Goal: Task Accomplishment & Management: Manage account settings

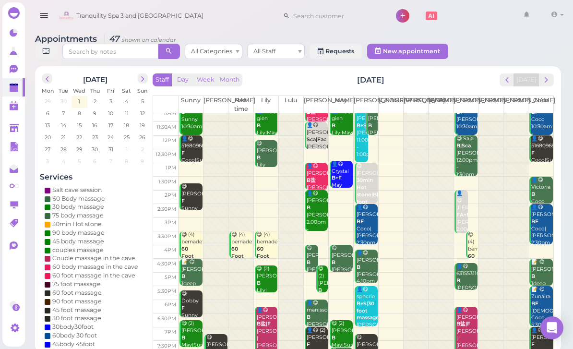
scroll to position [19, 0]
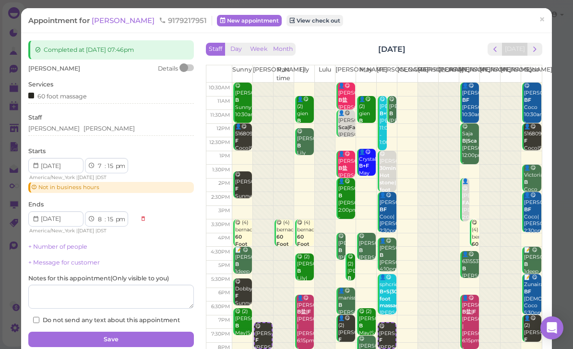
click at [92, 131] on div "[PERSON_NAME]" at bounding box center [111, 128] width 166 height 9
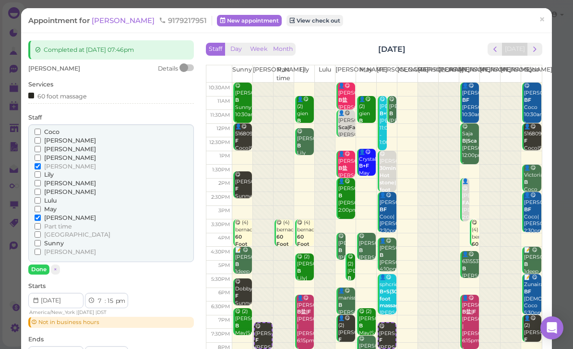
click at [66, 223] on span "Part time" at bounding box center [58, 226] width 28 height 7
click at [41, 223] on input "Part time" at bounding box center [38, 226] width 6 height 6
click at [49, 165] on span "[PERSON_NAME]" at bounding box center [70, 166] width 52 height 7
click at [41, 165] on input "[PERSON_NAME]" at bounding box center [38, 166] width 6 height 6
click at [40, 266] on button "Done" at bounding box center [38, 269] width 21 height 10
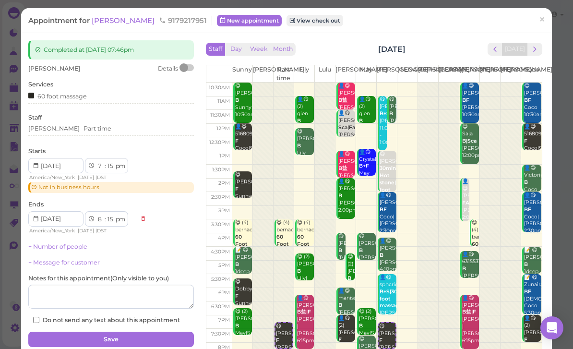
click at [110, 333] on button "Save" at bounding box center [111, 339] width 166 height 15
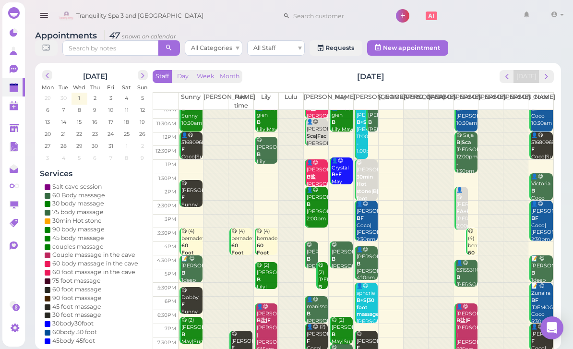
scroll to position [19, 0]
click at [551, 75] on span "next" at bounding box center [546, 76] width 9 height 9
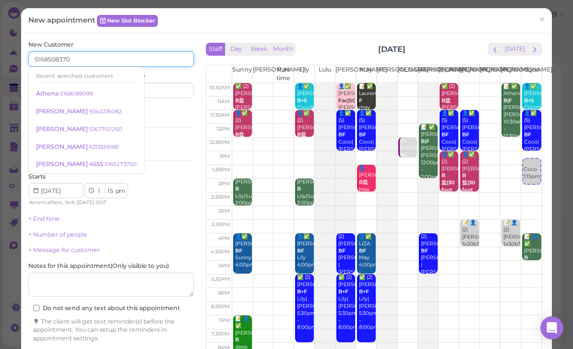
type input "5168508370"
click at [151, 96] on input at bounding box center [154, 90] width 80 height 15
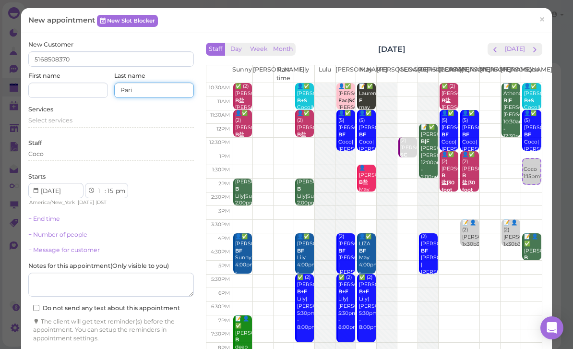
type input "[GEOGRAPHIC_DATA]"
click at [48, 88] on input at bounding box center [68, 90] width 80 height 15
click at [50, 93] on input at bounding box center [68, 90] width 80 height 15
paste input "[GEOGRAPHIC_DATA]"
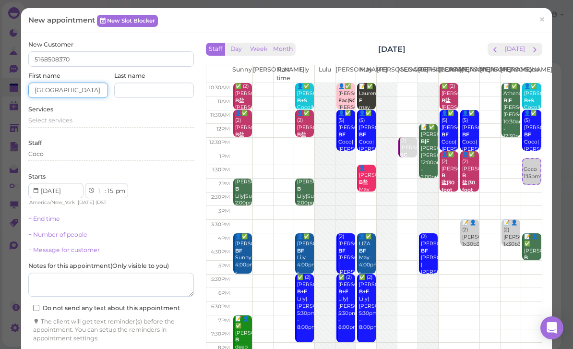
type input "[GEOGRAPHIC_DATA]"
click at [170, 91] on input at bounding box center [154, 90] width 80 height 15
type input "Haddo"
click at [64, 119] on span "Select services" at bounding box center [50, 120] width 44 height 7
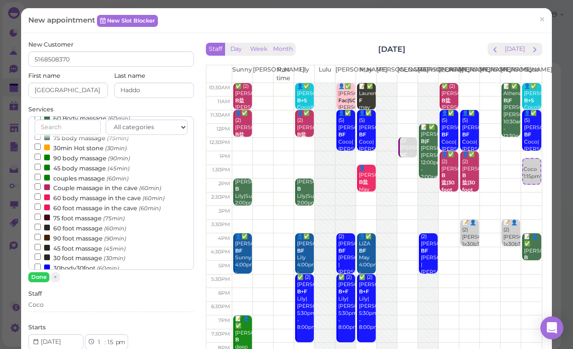
scroll to position [37, 0]
click at [91, 157] on label "90 body massage (90min)" at bounding box center [83, 157] width 96 height 10
click at [41, 157] on input "90 body massage (90min)" at bounding box center [38, 156] width 6 height 6
click at [45, 276] on button "Done" at bounding box center [38, 277] width 21 height 10
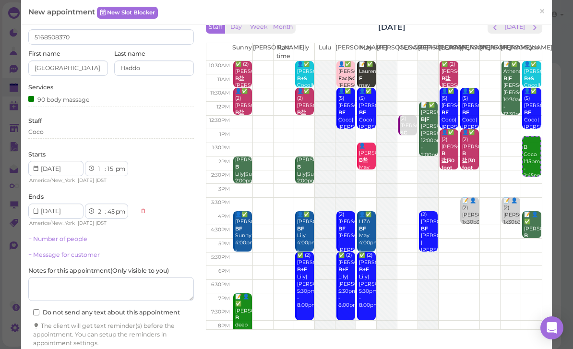
scroll to position [22, 0]
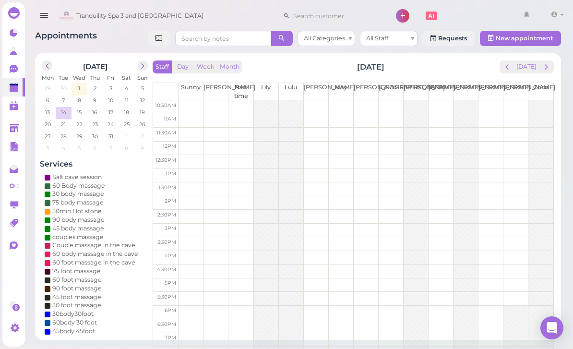
scroll to position [0, 0]
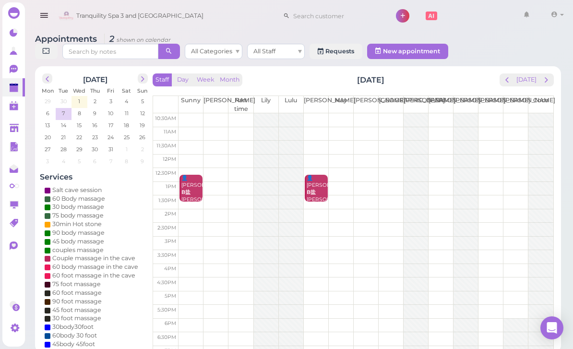
click at [191, 109] on th "Sunny" at bounding box center [191, 104] width 25 height 17
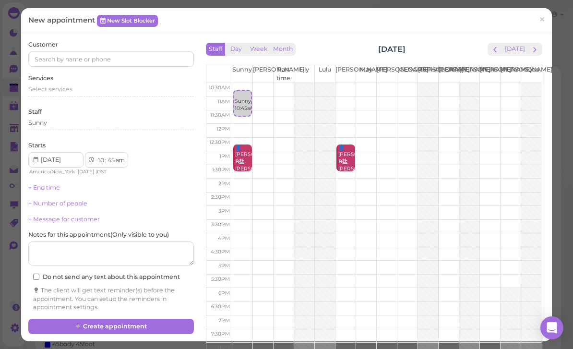
click at [241, 90] on link "Sunny 10:45am" at bounding box center [242, 103] width 19 height 27
select select "30"
click at [243, 87] on div "Sunny 10:30am" at bounding box center [242, 95] width 17 height 22
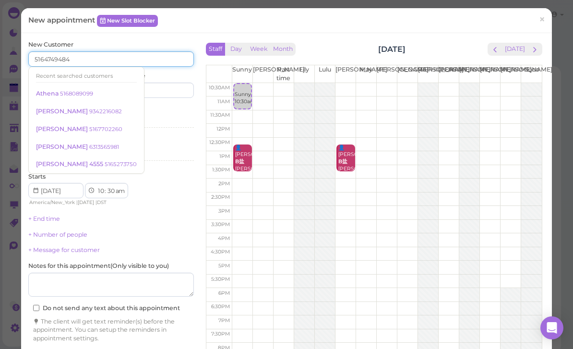
type input "5164749484"
click at [169, 87] on input at bounding box center [154, 90] width 80 height 15
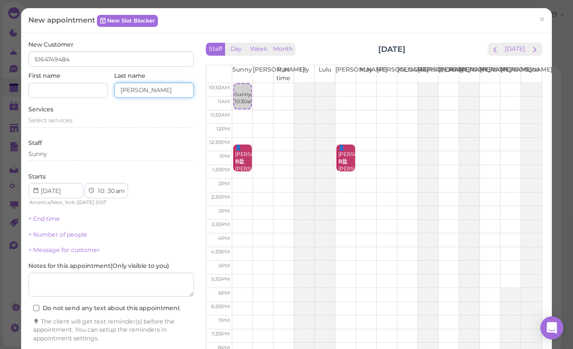
type input "[PERSON_NAME]"
click at [47, 89] on input at bounding box center [68, 90] width 80 height 15
click at [57, 88] on input at bounding box center [68, 90] width 80 height 15
paste input "[PERSON_NAME]"
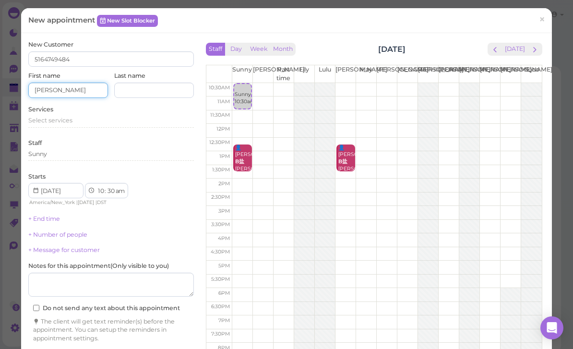
type input "[PERSON_NAME]"
click at [148, 88] on input at bounding box center [154, 90] width 80 height 15
type input "[MEDICAL_DATA]"
click at [63, 117] on span "Select services" at bounding box center [50, 120] width 44 height 7
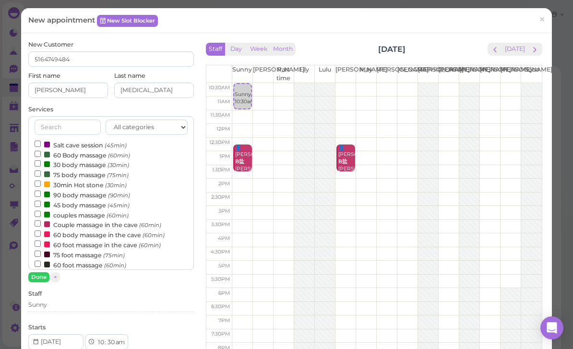
click at [92, 154] on label "60 Body massage (60min)" at bounding box center [83, 155] width 96 height 10
click at [41, 154] on input "60 Body massage (60min)" at bounding box center [38, 154] width 6 height 6
click at [45, 276] on button "Done" at bounding box center [38, 277] width 21 height 10
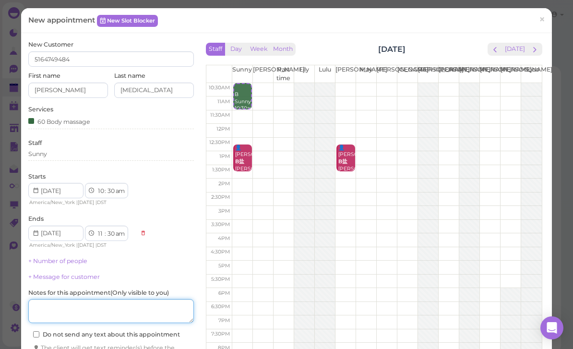
click at [100, 308] on textarea at bounding box center [111, 311] width 166 height 24
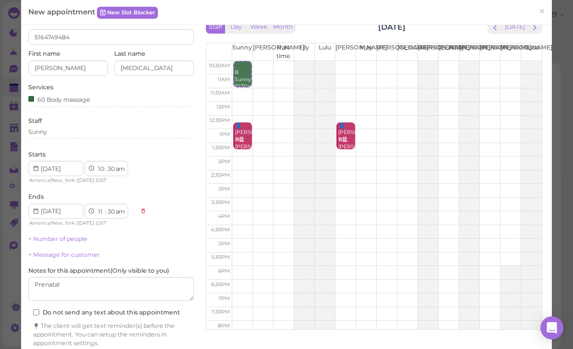
scroll to position [22, 0]
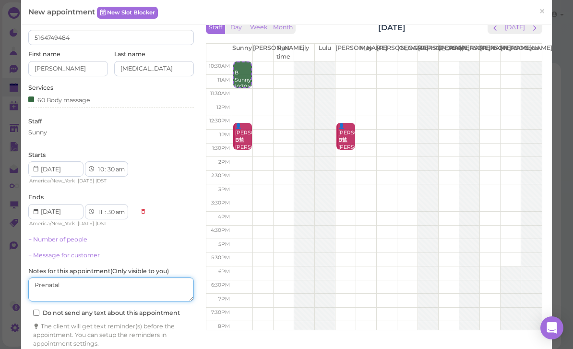
type textarea "Prenatal"
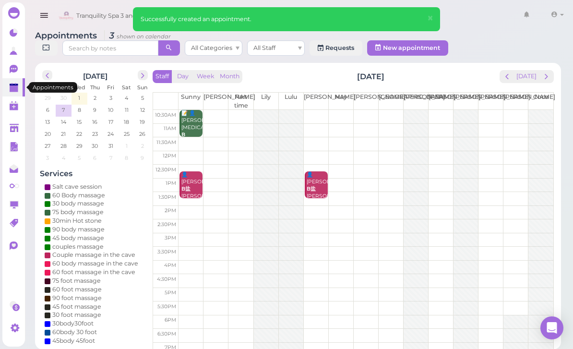
click at [11, 93] on link at bounding box center [13, 87] width 23 height 18
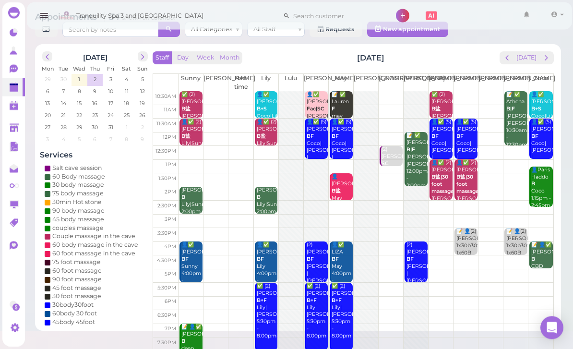
scroll to position [21, 0]
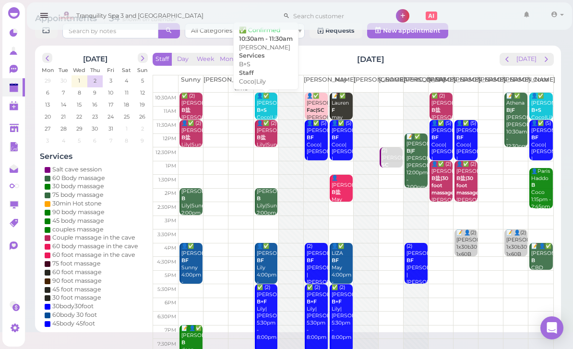
click at [262, 110] on b "B+S" at bounding box center [262, 110] width 10 height 6
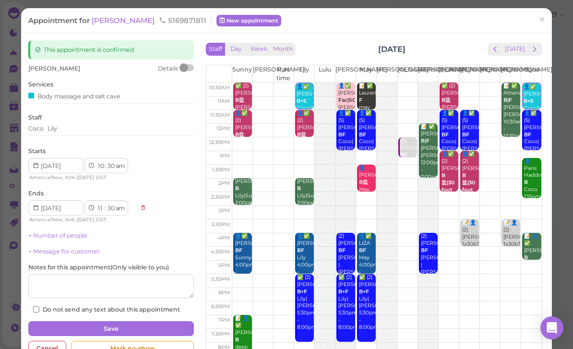
click at [90, 151] on div "Starts 1 2 3 4 5 6 7 8 9 10 11 12 : 00 05 10 15 20 25 30 35 40 45 50 55 am pm A…" at bounding box center [111, 164] width 166 height 35
click at [79, 151] on div "Starts 1 2 3 4 5 6 7 8 9 10 11 12 : 00 05 10 15 20 25 30 35 40 45 50 55 am pm A…" at bounding box center [111, 164] width 166 height 35
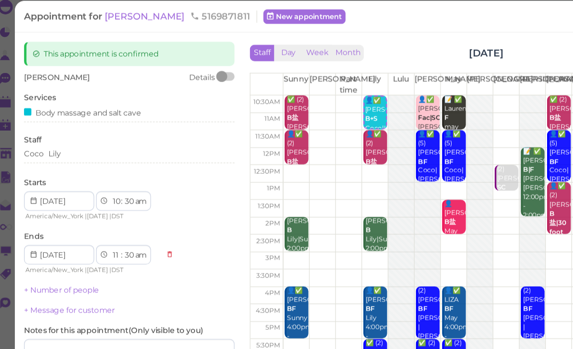
scroll to position [19, 0]
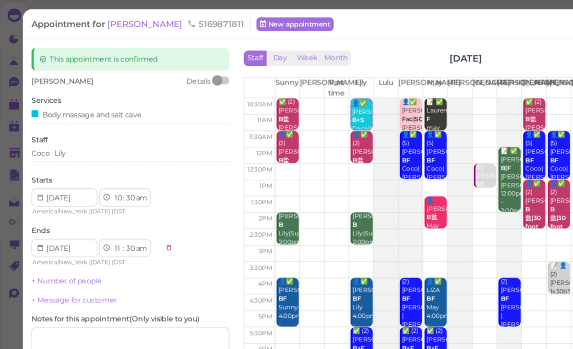
click at [77, 128] on div "Coco [PERSON_NAME]" at bounding box center [111, 128] width 166 height 9
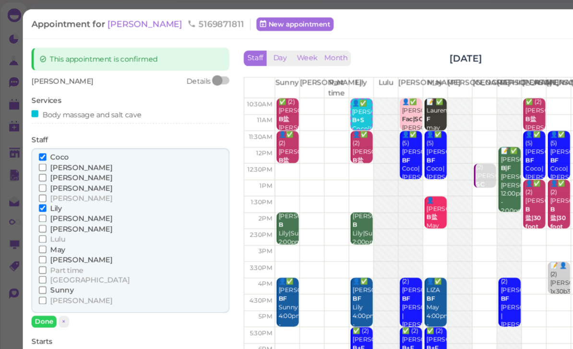
click at [51, 139] on span "[PERSON_NAME]" at bounding box center [70, 140] width 52 height 7
click at [41, 139] on input "[PERSON_NAME]" at bounding box center [38, 140] width 6 height 6
click at [46, 172] on span "Lily" at bounding box center [49, 174] width 10 height 7
click at [41, 172] on input "Lily" at bounding box center [38, 174] width 6 height 6
click at [35, 264] on button "Done" at bounding box center [38, 269] width 21 height 10
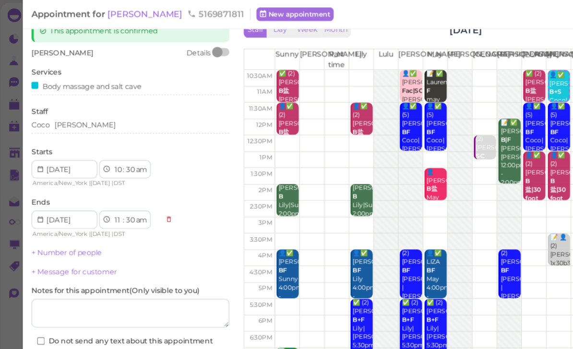
scroll to position [23, 0]
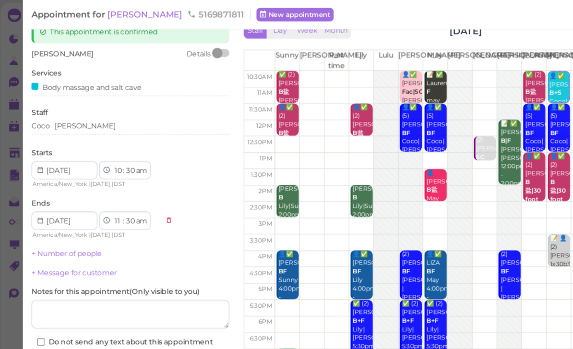
click at [123, 305] on button "Save" at bounding box center [111, 305] width 166 height 15
